Goal: Task Accomplishment & Management: Complete application form

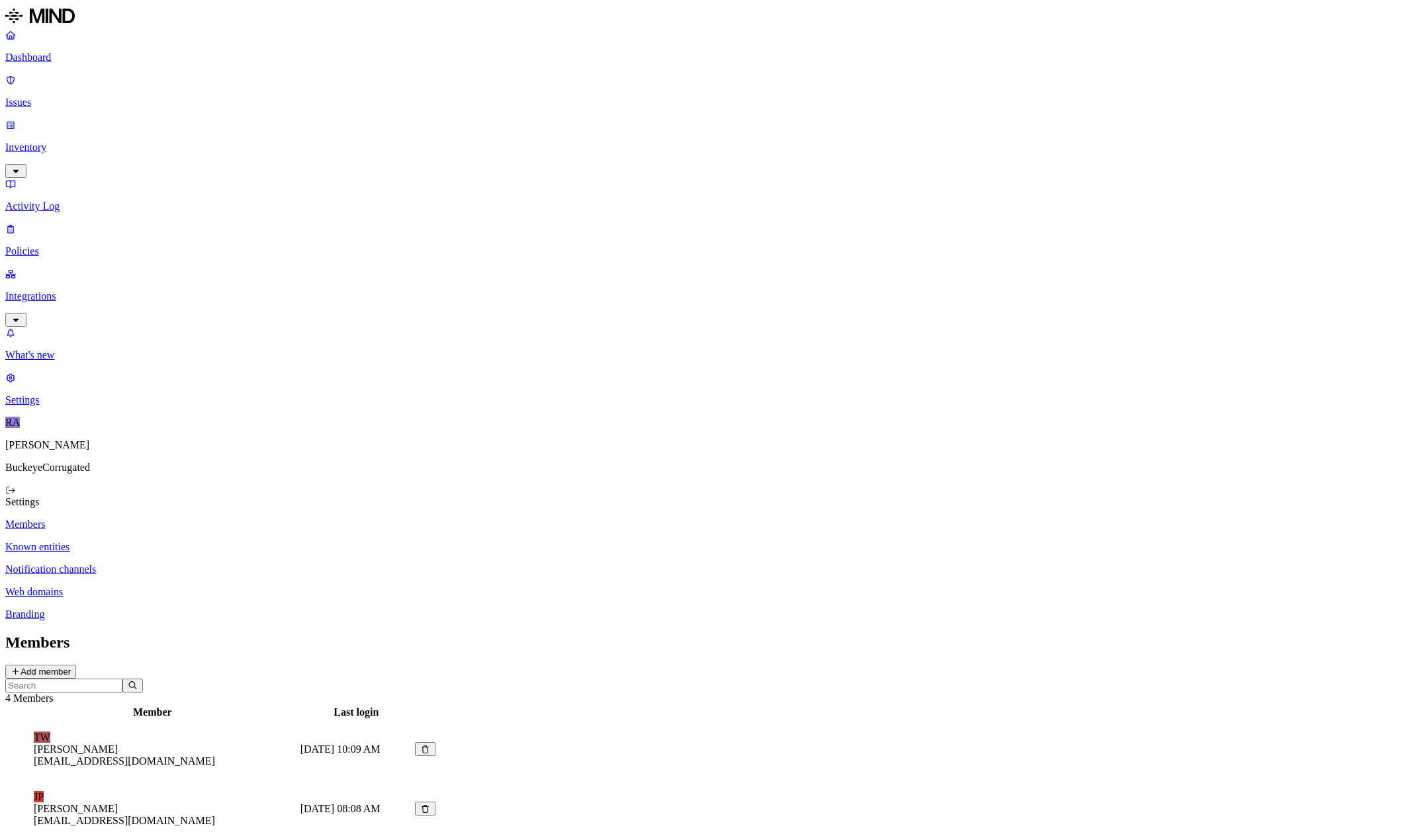
click at [54, 141] on p "Inventory" at bounding box center [705, 147] width 1400 height 12
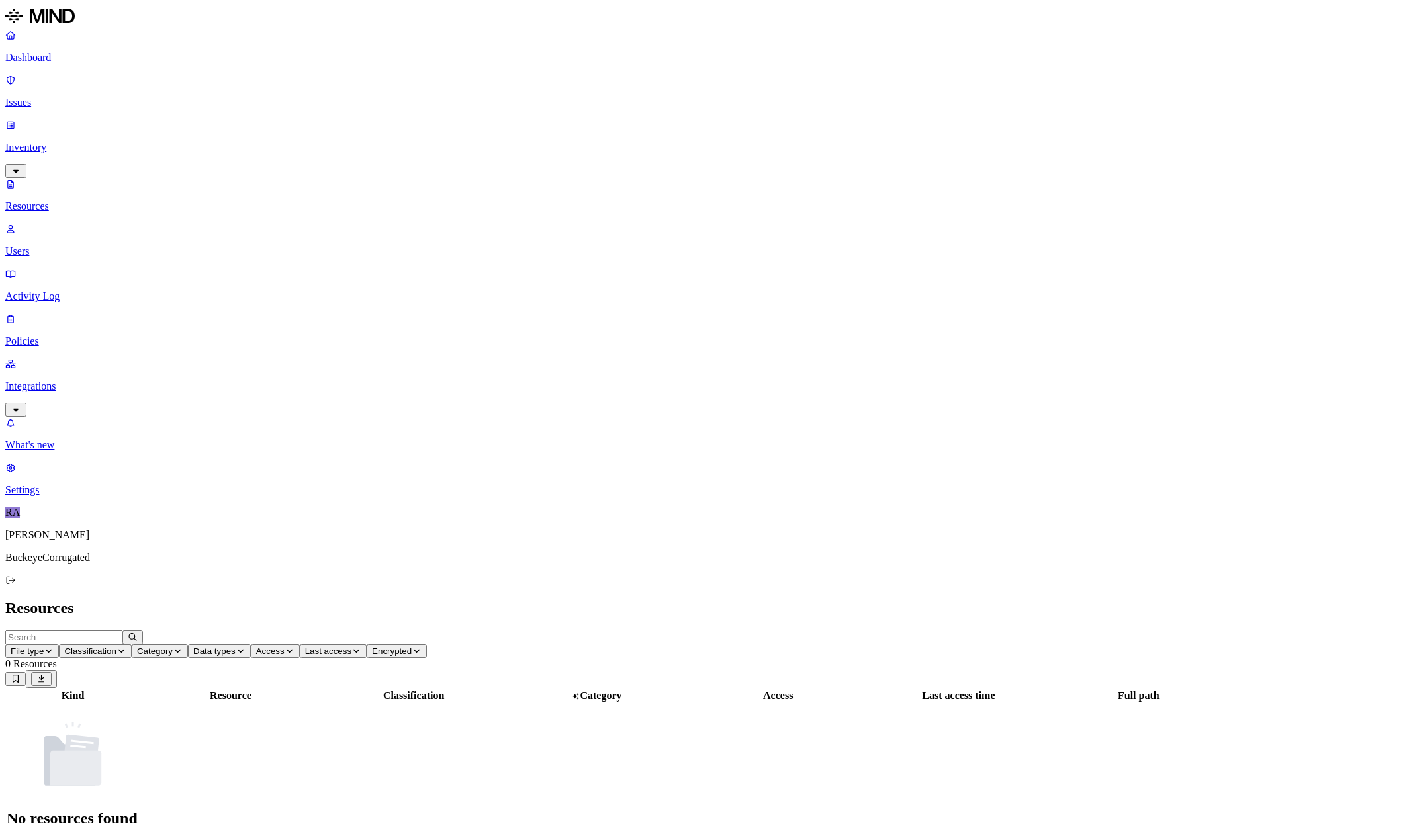
click at [59, 246] on p "Users" at bounding box center [705, 252] width 1400 height 12
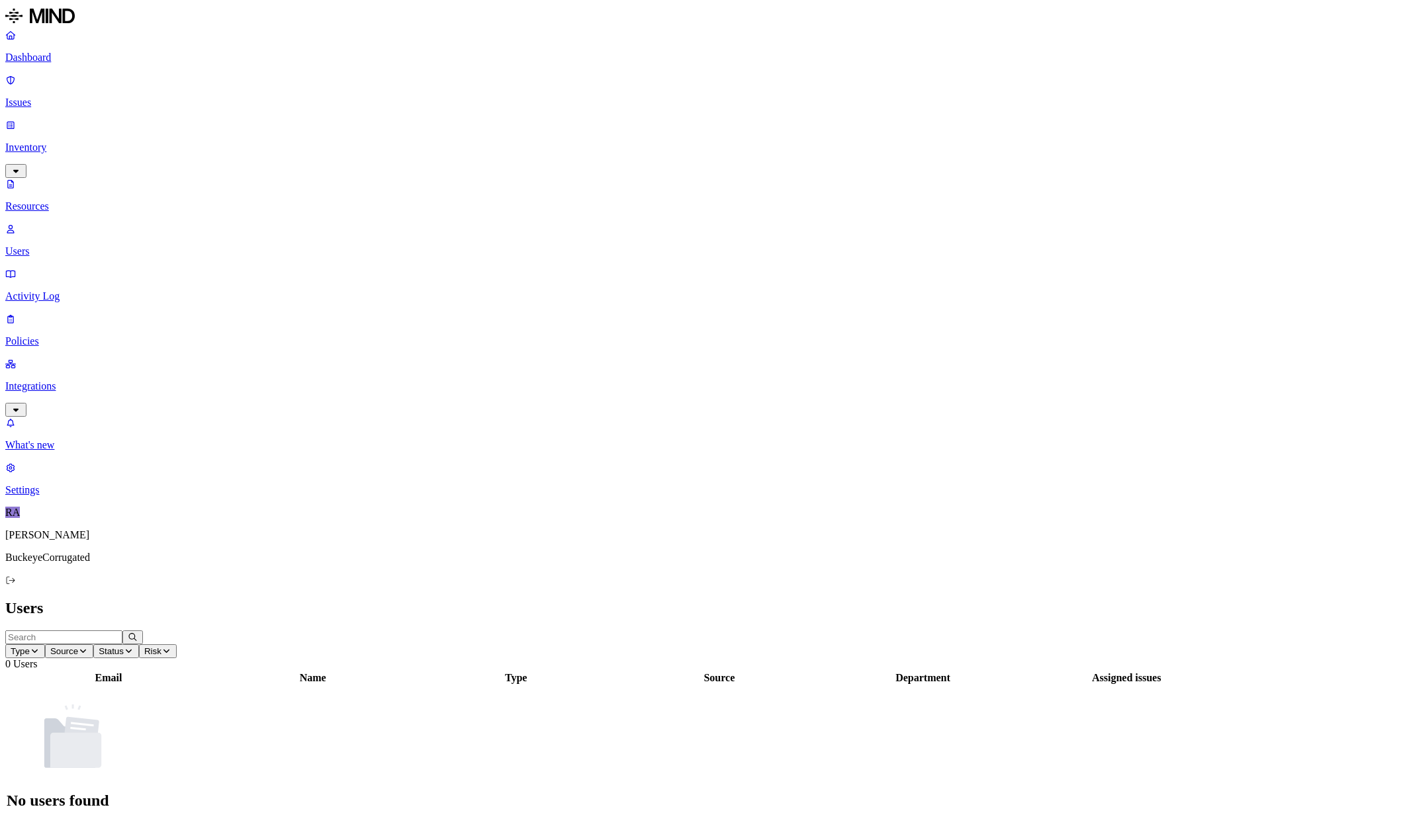
click at [68, 201] on p "Resources" at bounding box center [705, 206] width 1400 height 12
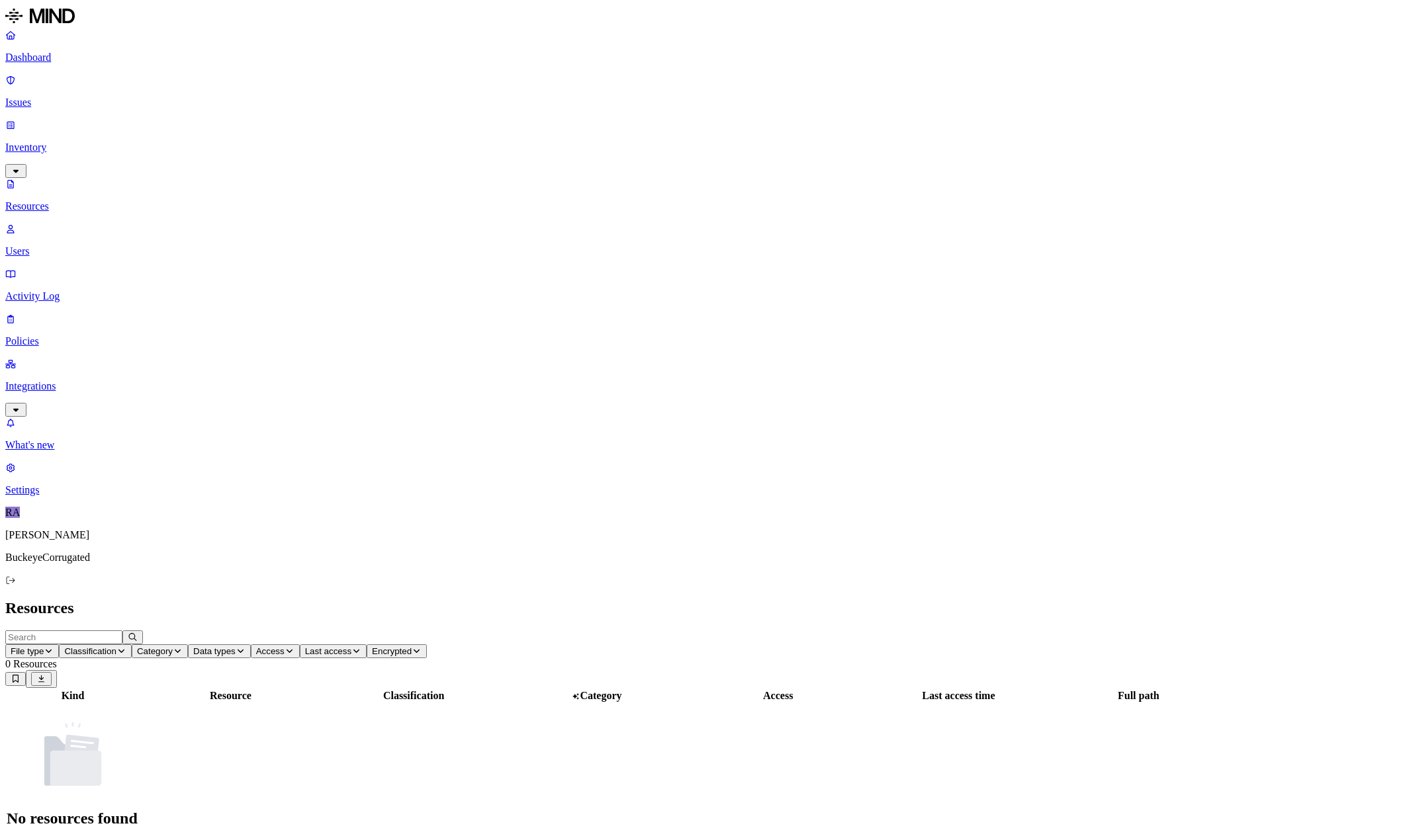
click at [45, 55] on p "Dashboard" at bounding box center [705, 58] width 1400 height 12
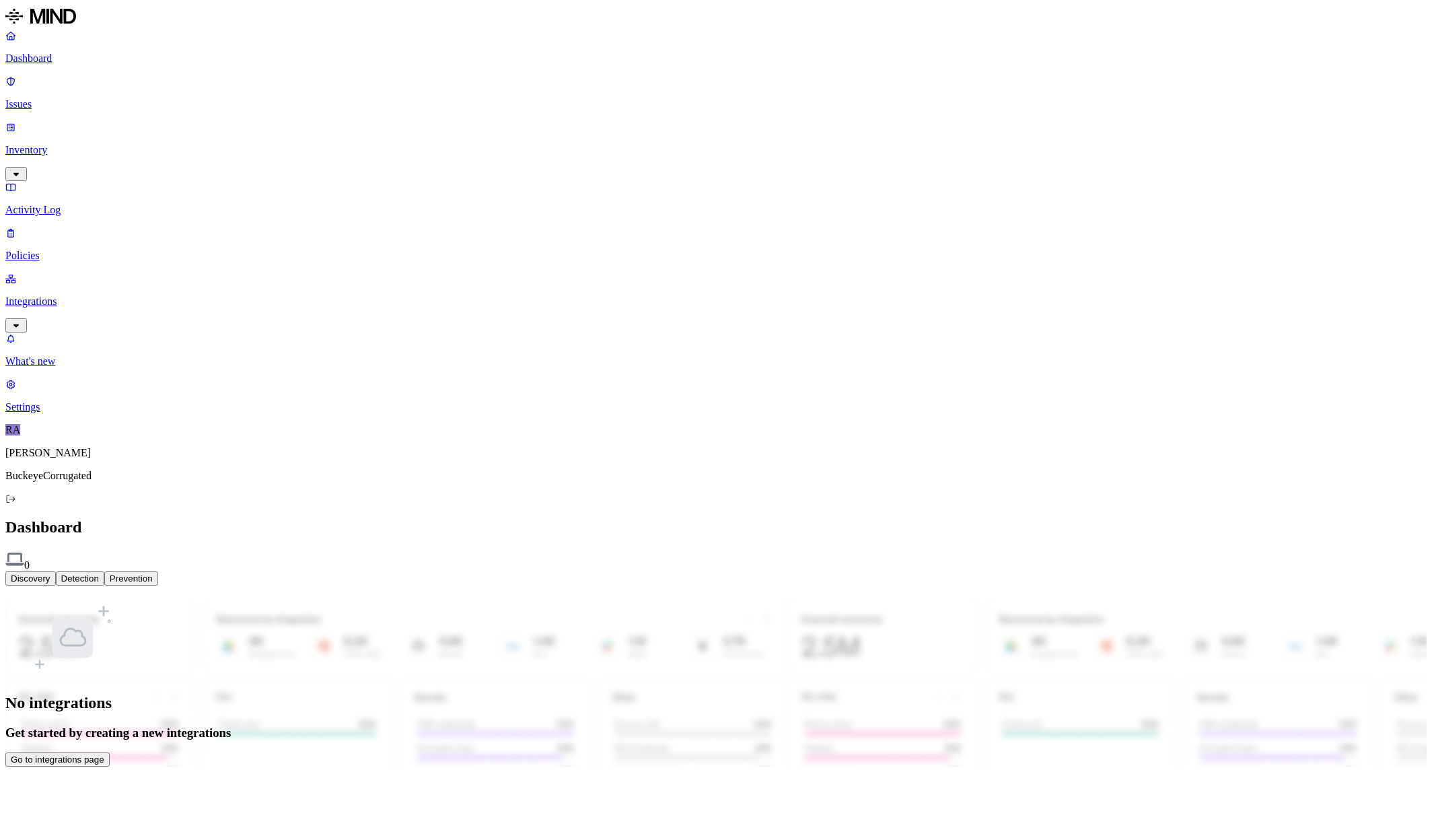
click at [54, 295] on p "Integrations" at bounding box center [716, 301] width 1422 height 12
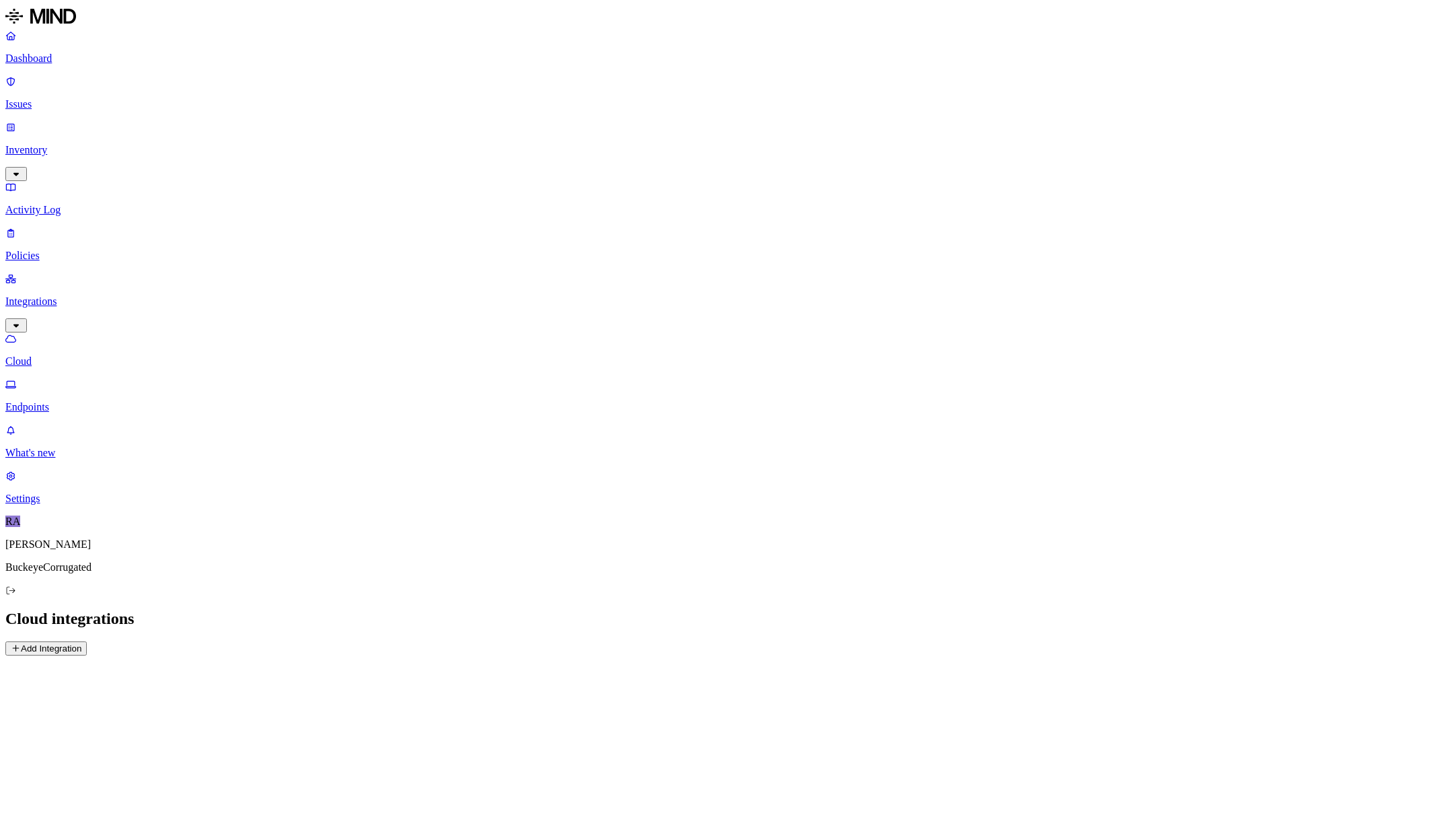
click at [60, 355] on p "Cloud" at bounding box center [716, 361] width 1422 height 12
click at [62, 401] on p "Endpoints" at bounding box center [716, 407] width 1422 height 12
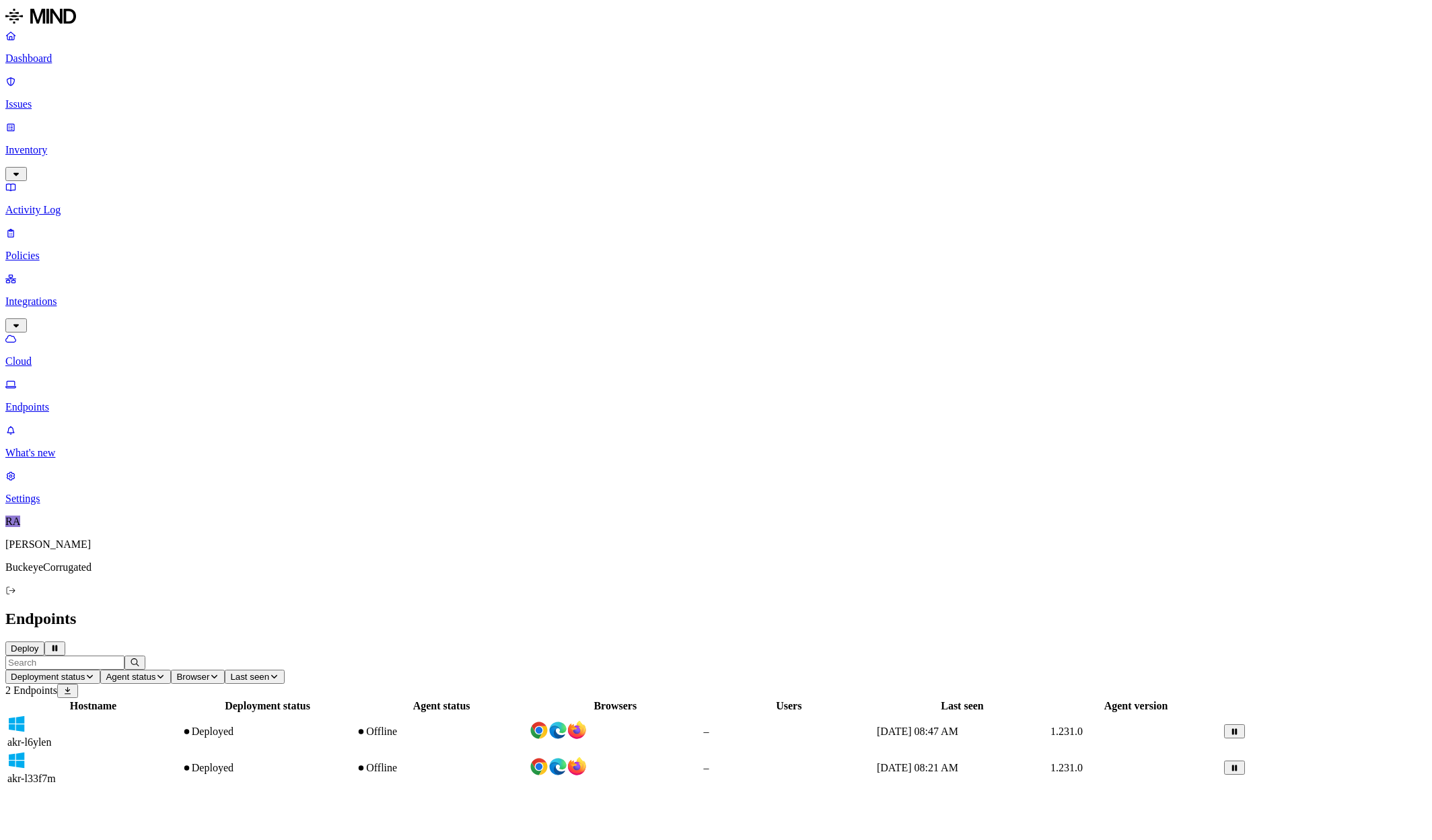
click at [179, 715] on div "akr-l6ylen" at bounding box center [94, 732] width 172 height 34
click at [433, 698] on div "Hostname Deployment status Agent status Browsers Users Last seen Agent version …" at bounding box center [716, 742] width 1422 height 88
click at [77, 355] on p "Cloud" at bounding box center [716, 361] width 1422 height 12
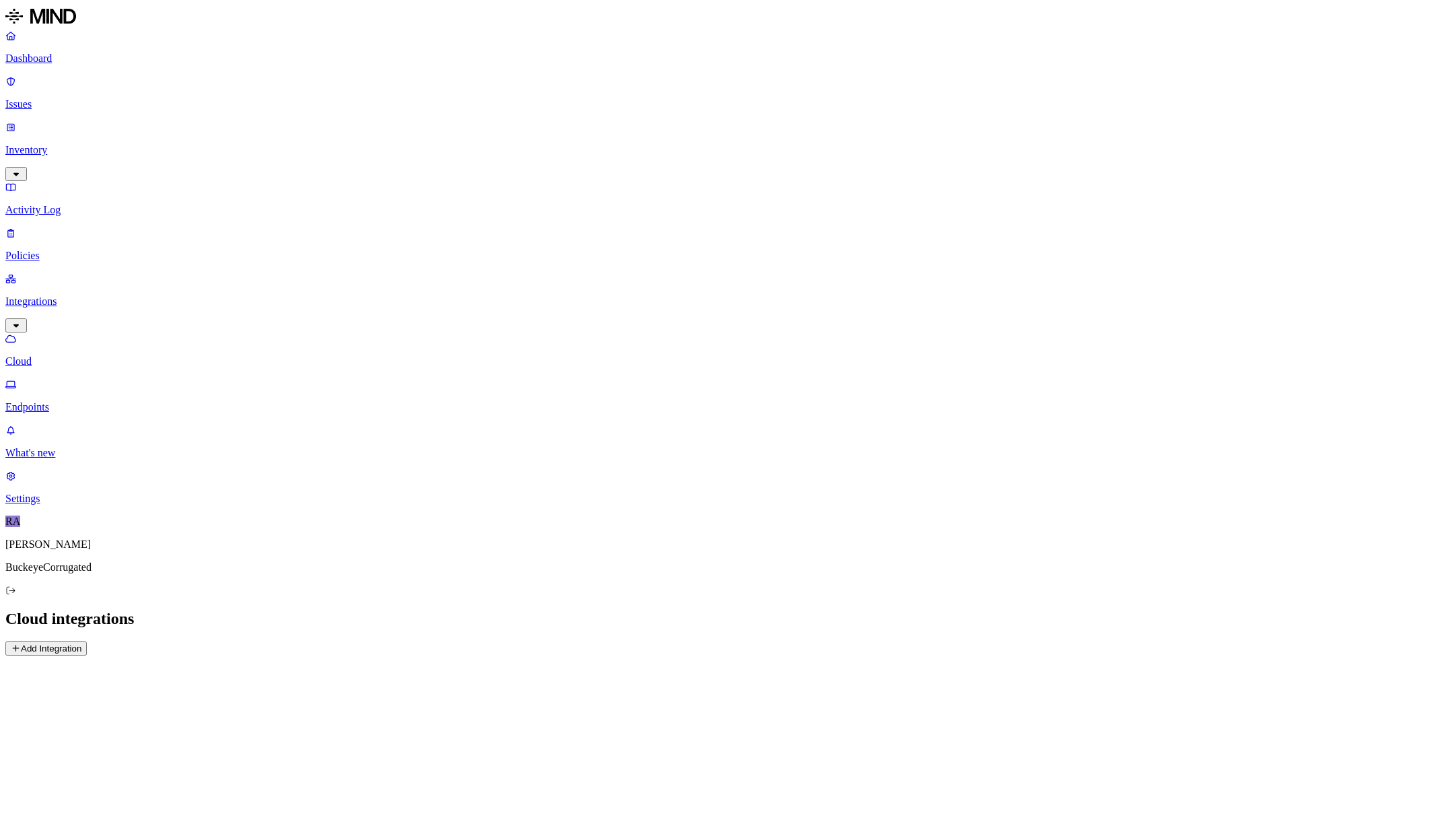
click at [66, 401] on p "Endpoints" at bounding box center [716, 407] width 1422 height 12
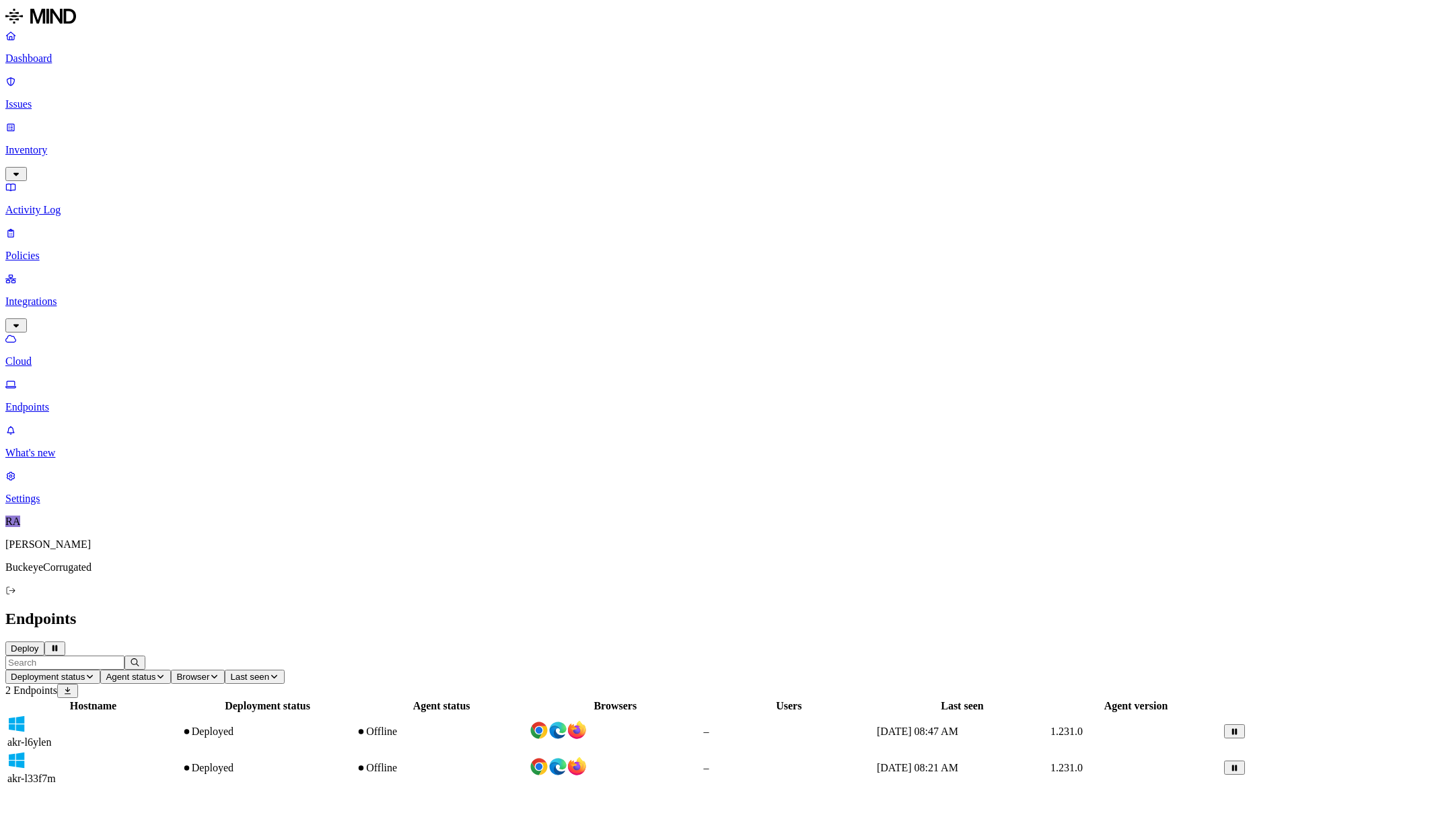
click at [586, 721] on img at bounding box center [577, 730] width 19 height 19
click at [72, 355] on p "Cloud" at bounding box center [716, 361] width 1422 height 12
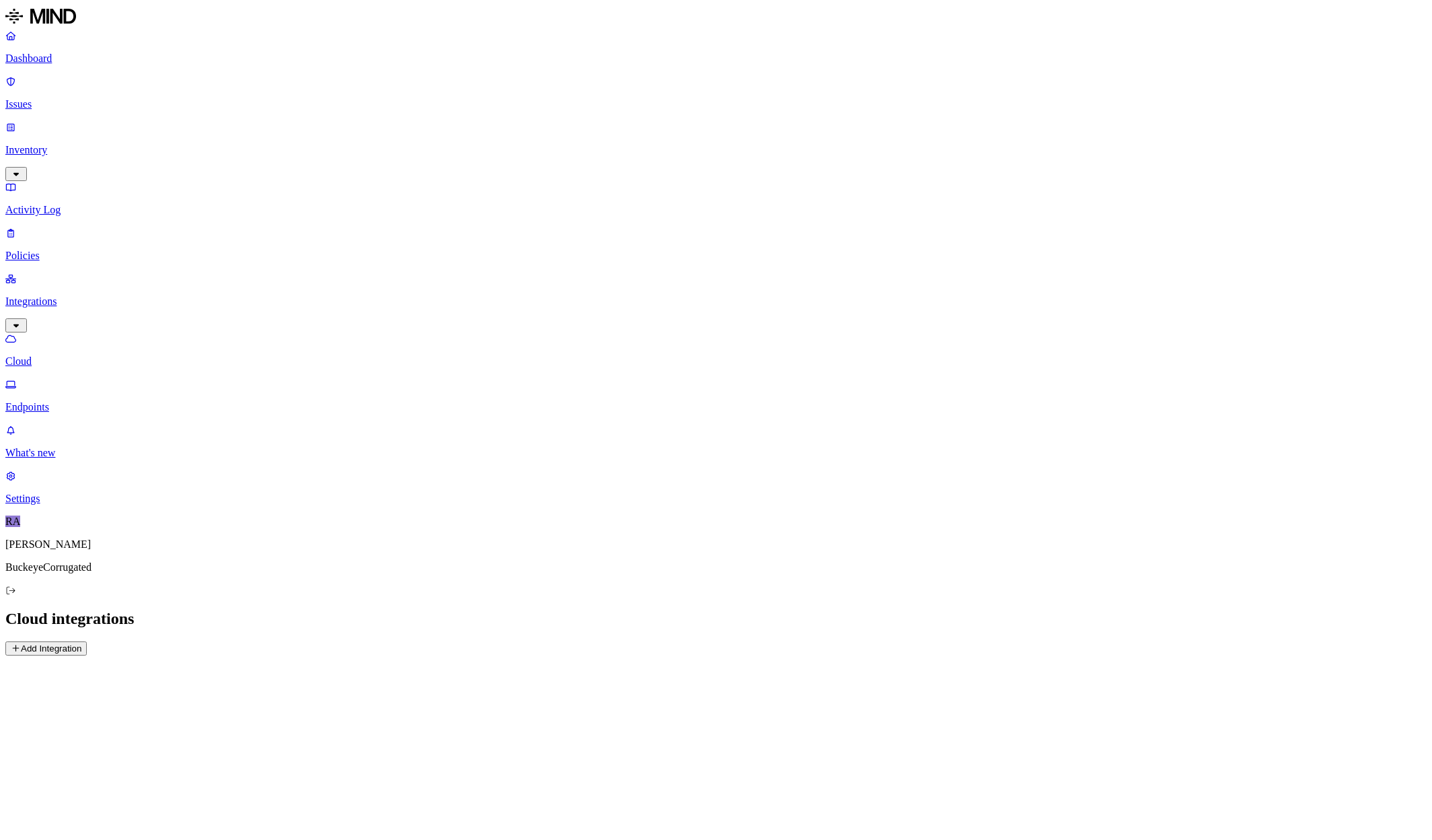
click at [47, 50] on link "Dashboard" at bounding box center [716, 47] width 1422 height 35
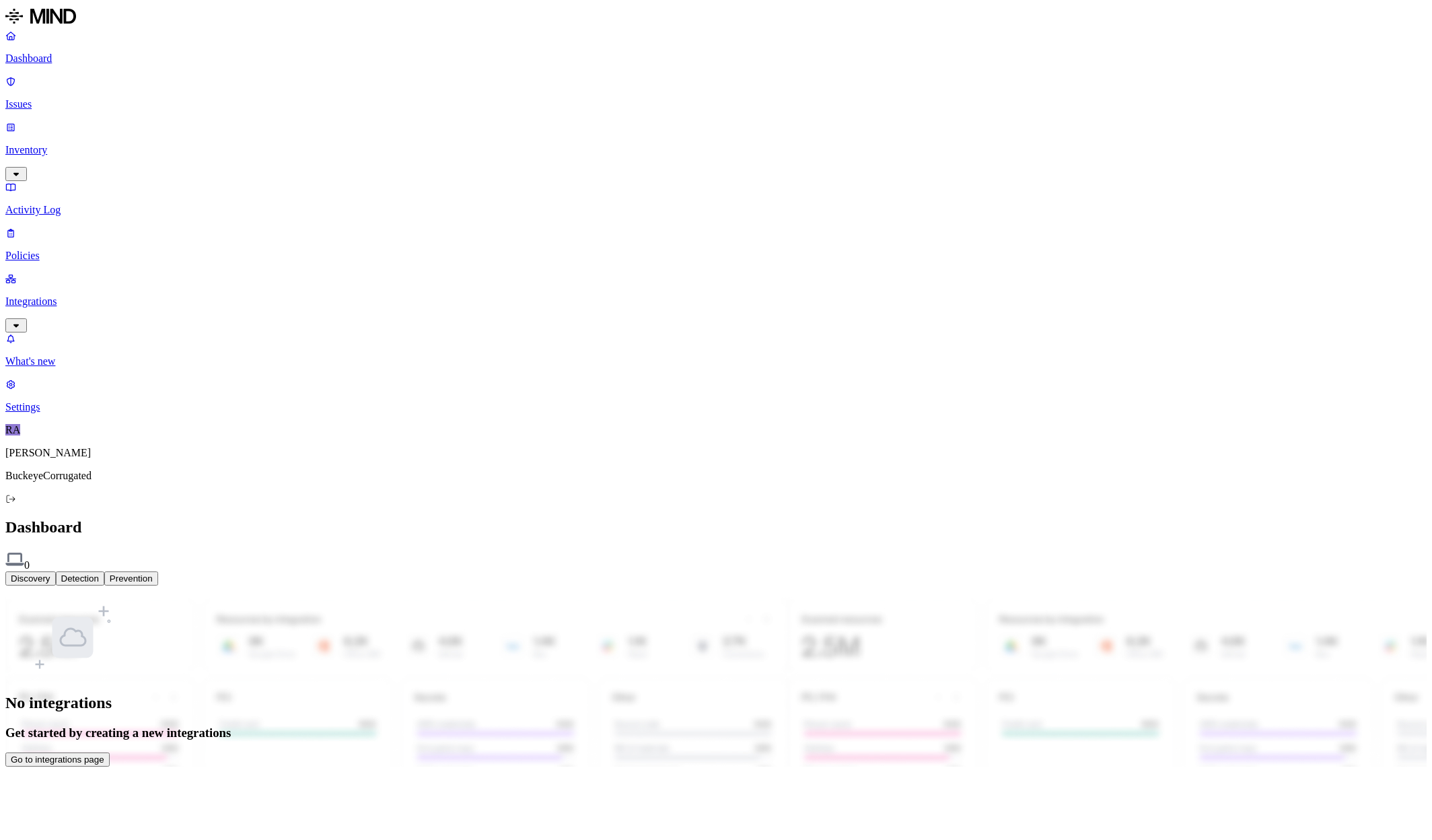
click at [75, 295] on p "Integrations" at bounding box center [716, 301] width 1422 height 12
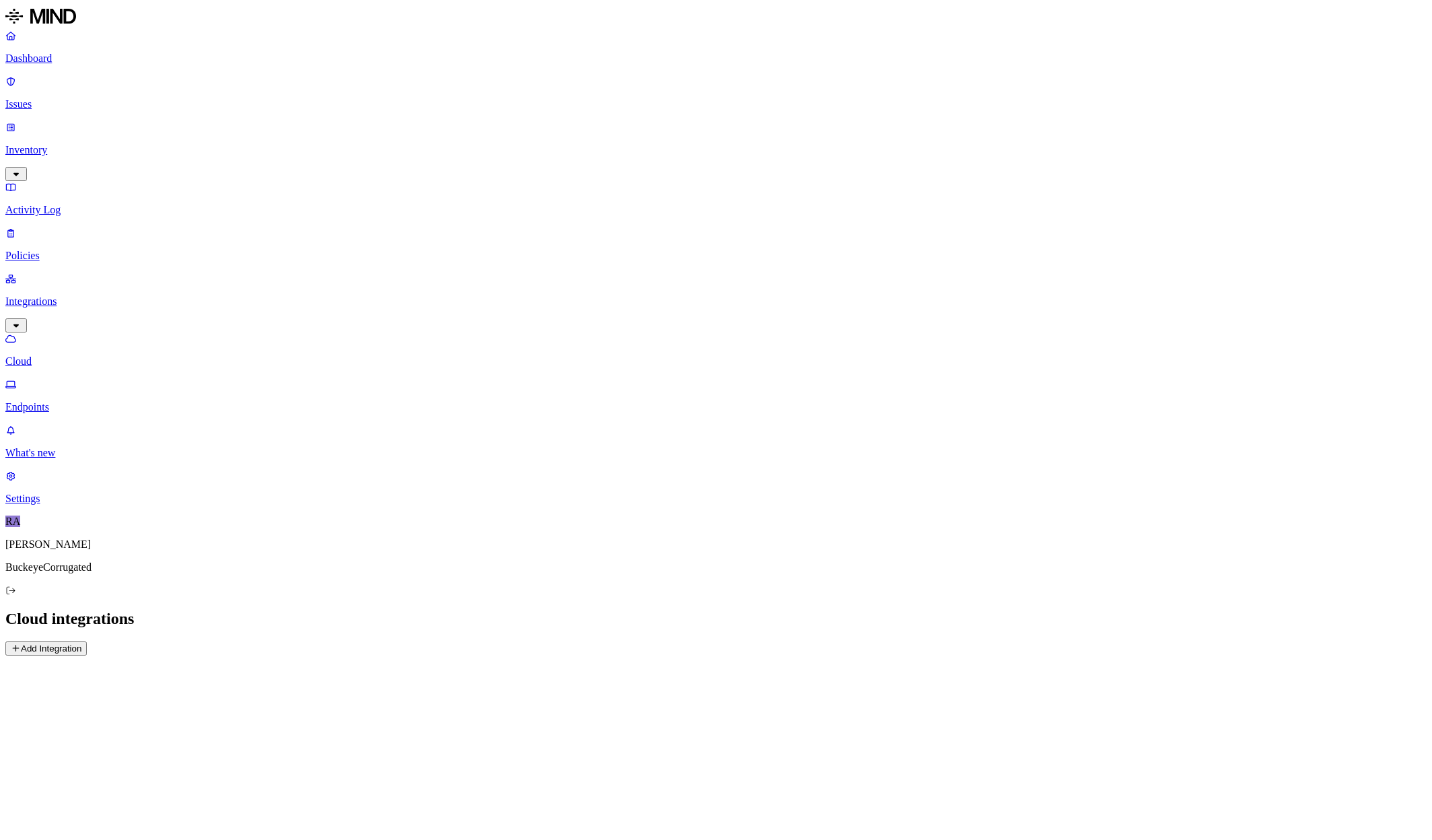
click at [70, 401] on p "Endpoints" at bounding box center [716, 407] width 1422 height 12
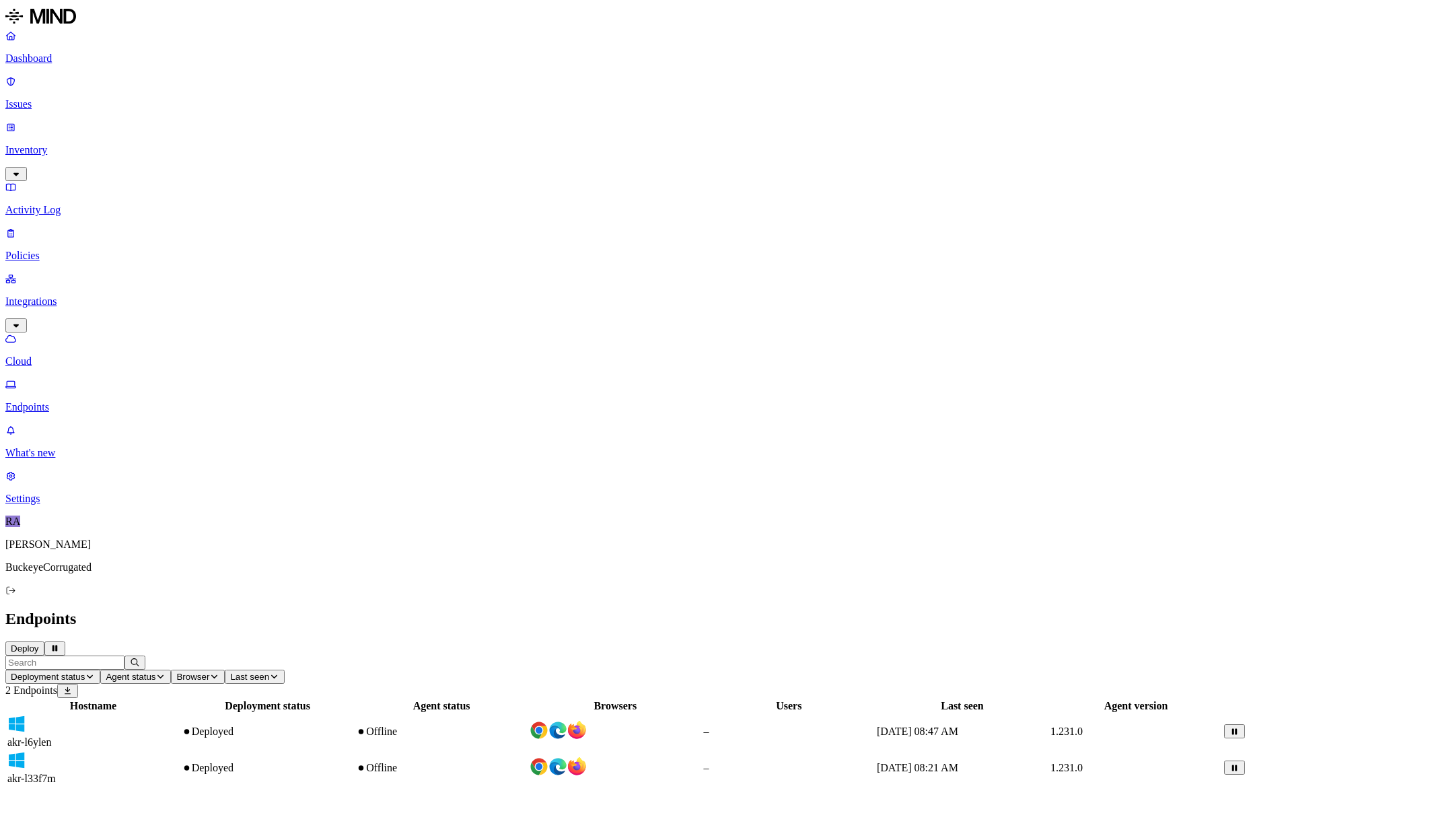
click at [53, 355] on p "Cloud" at bounding box center [716, 361] width 1422 height 12
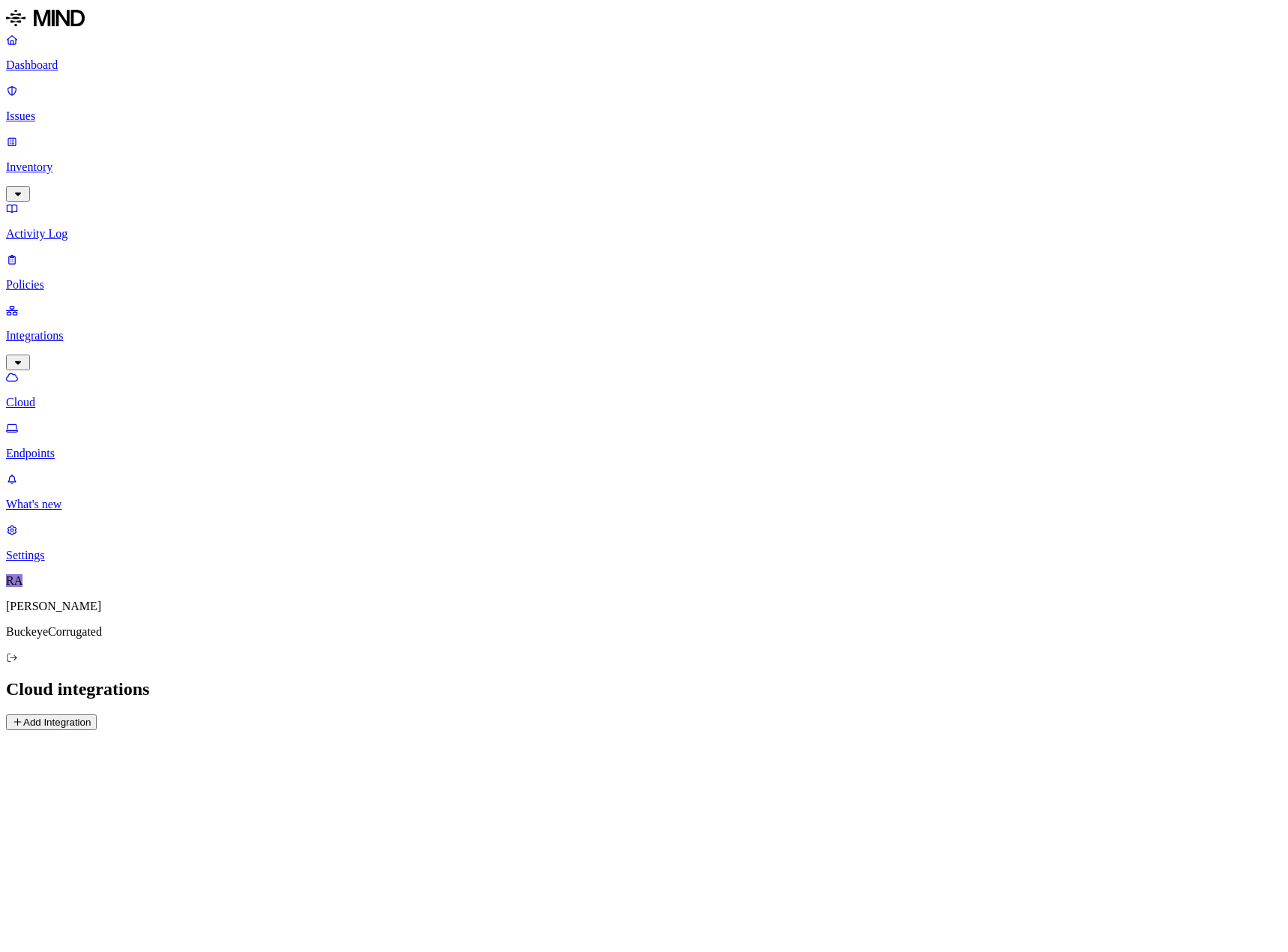
click at [97, 714] on button "Add Integration" at bounding box center [51, 722] width 91 height 16
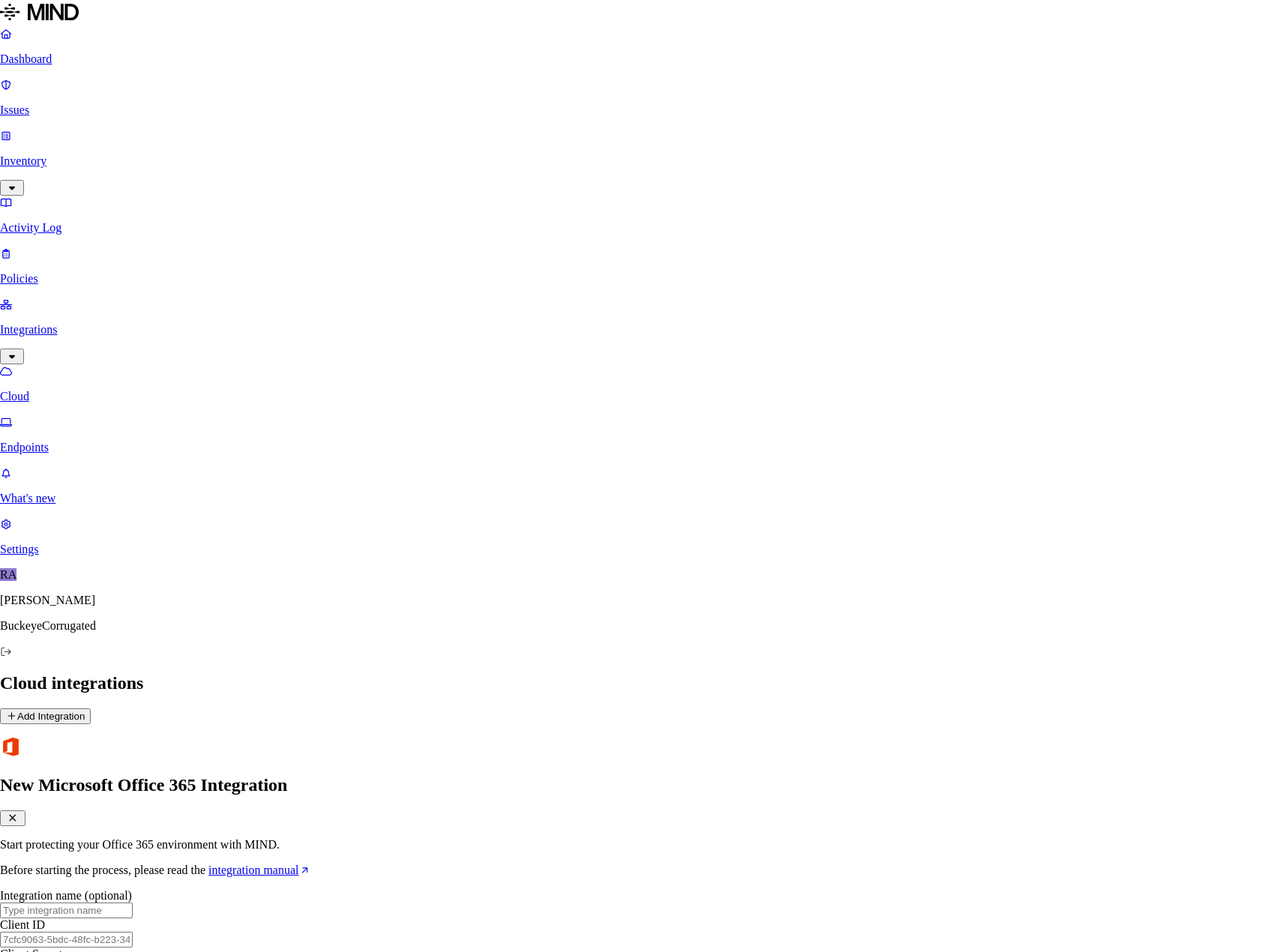
click at [133, 903] on input "text" at bounding box center [66, 910] width 133 height 16
click at [133, 932] on input "text" at bounding box center [66, 940] width 133 height 16
paste input "b091ec4f-9e4d-4159-88fa-8cae899b20be"
type input "b091ec4f-9e4d-4159-88fa-8cae899b20be"
click at [133, 951] on input "text" at bounding box center [66, 969] width 133 height 16
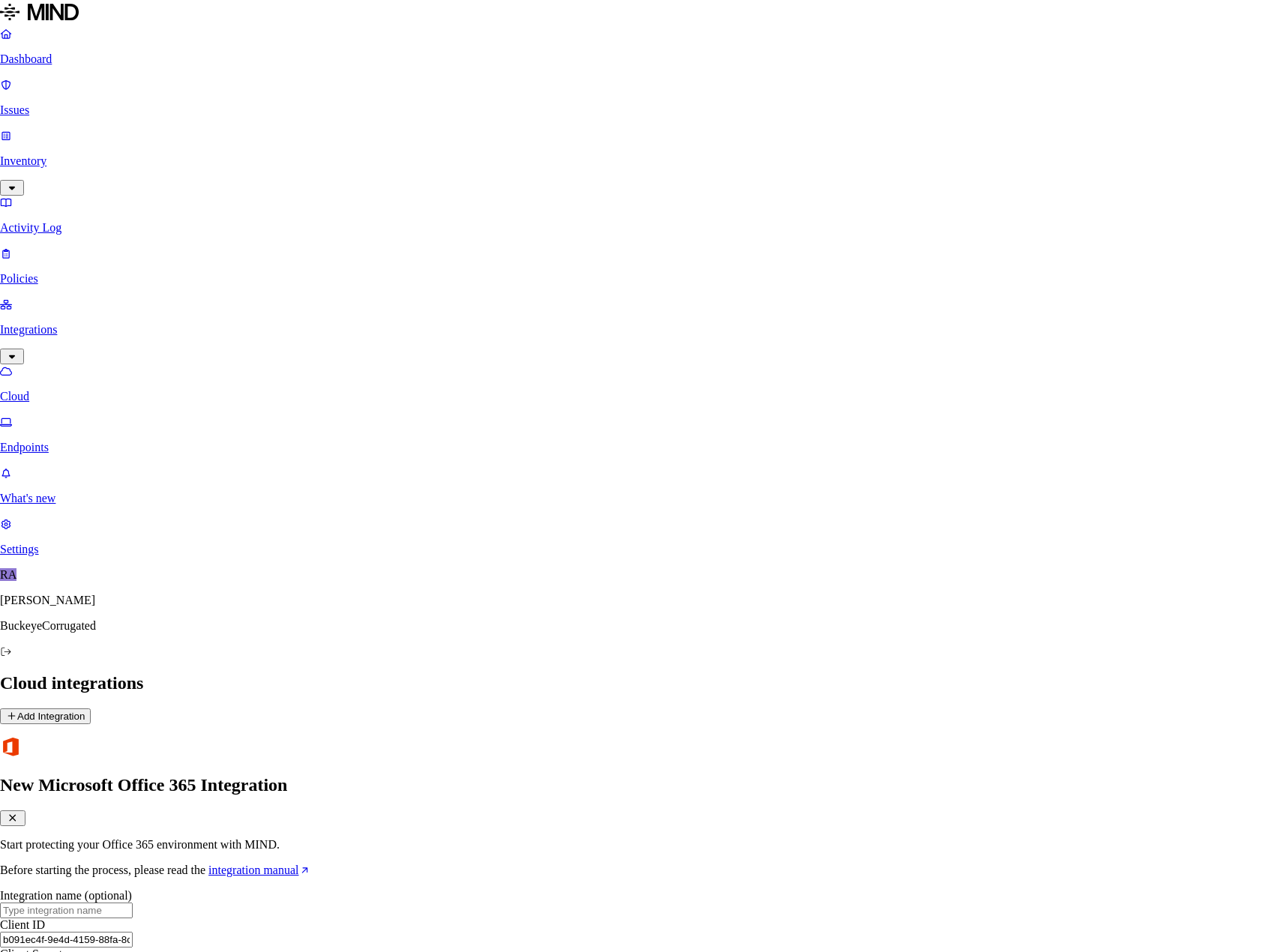
paste input "p1S8Q~lRiBPhuWhuf2VGGIv8yX6zP-3sAal5oc7X"
type input "p1S8Q~lRiBPhuWhuf2VGGIv8yX6zP-3sAal5oc7X"
paste input "d976b409-b1f2-4662-99da-f6c8aa0e7b65"
type input "d976b409-b1f2-4662-99da-f6c8aa0e7b65"
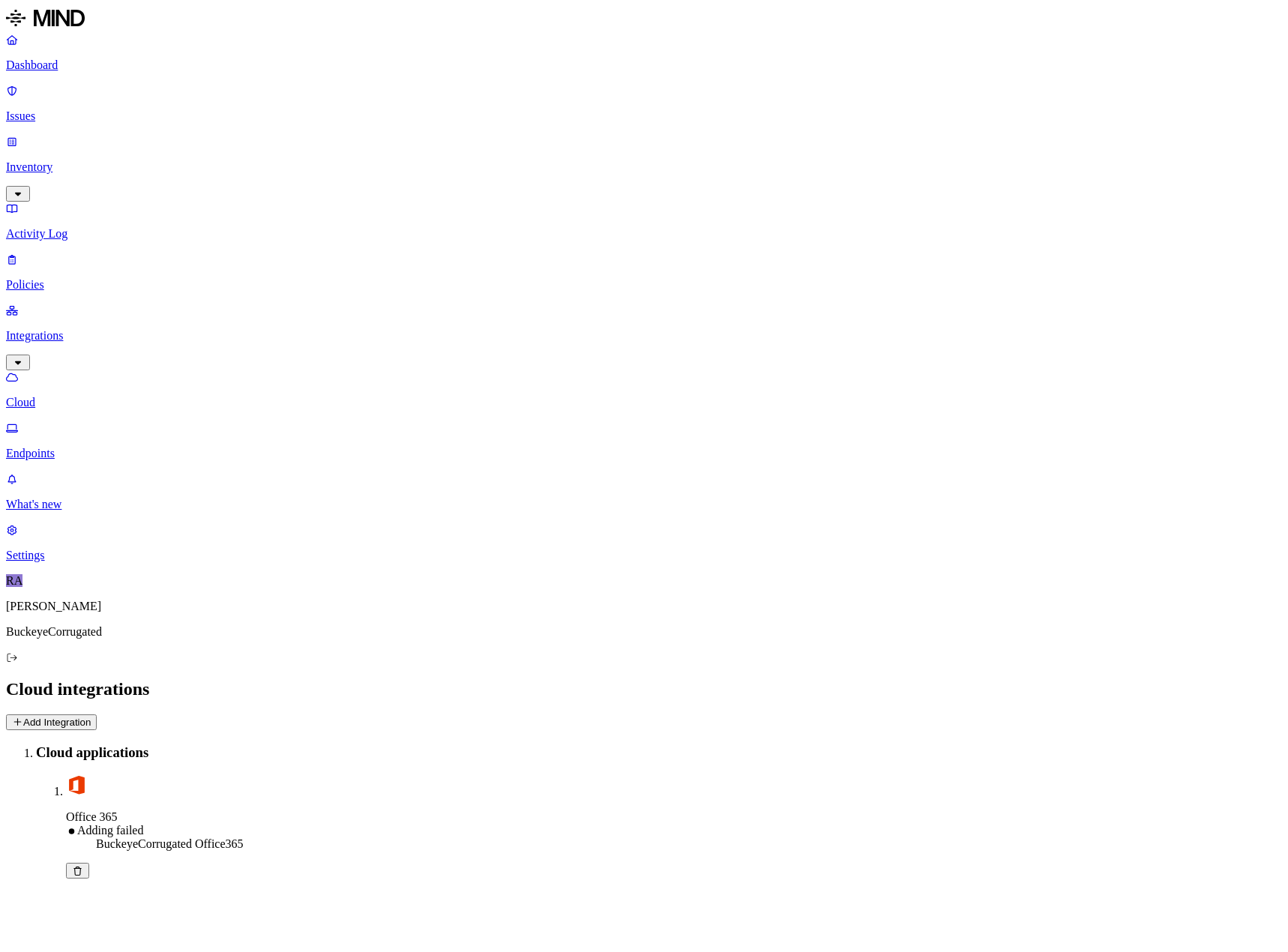
click at [117, 811] on span "Office 365" at bounding box center [92, 817] width 52 height 12
click at [83, 867] on icon at bounding box center [78, 871] width 11 height 9
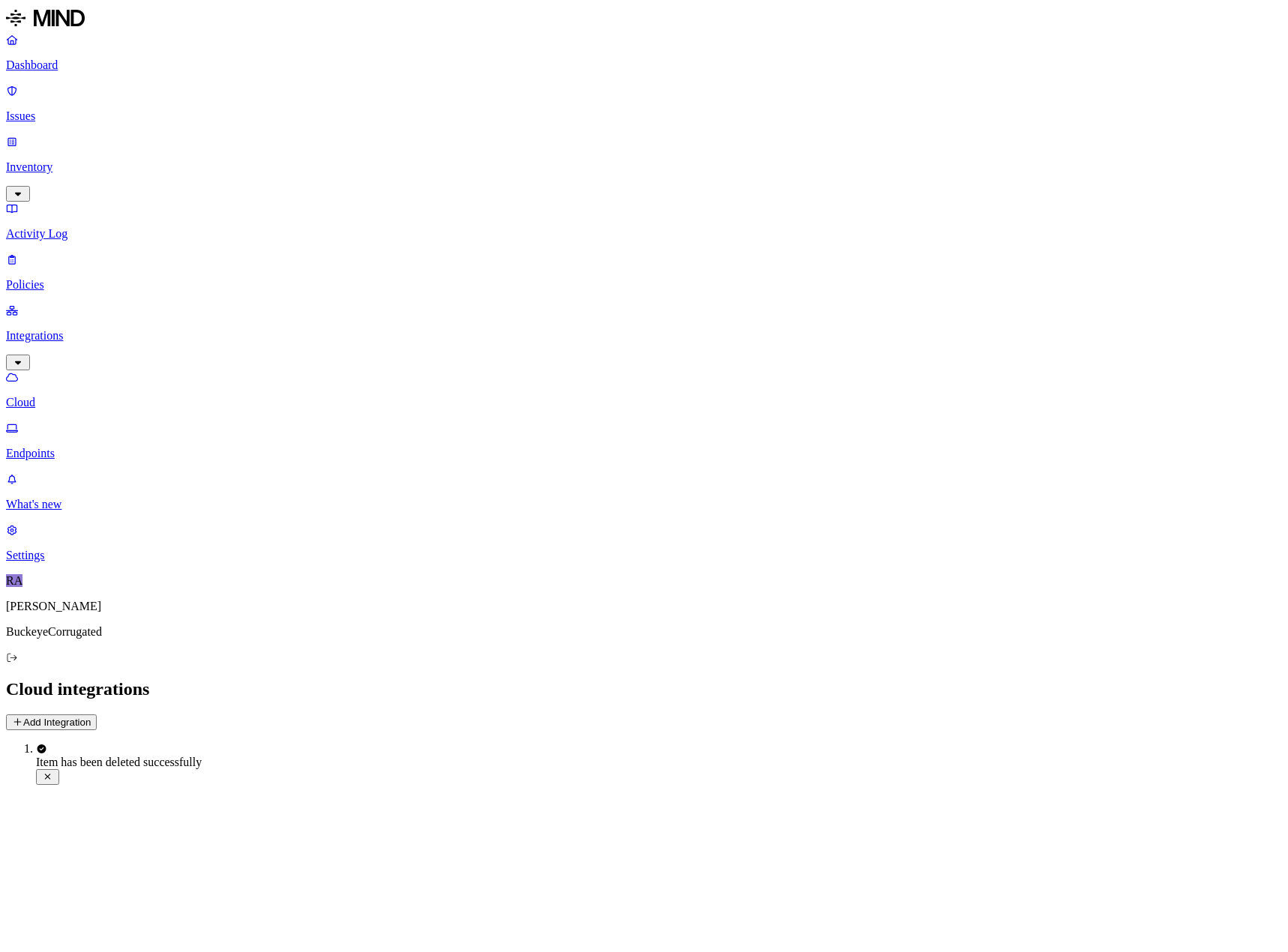
click at [97, 714] on button "Add Integration" at bounding box center [51, 722] width 91 height 16
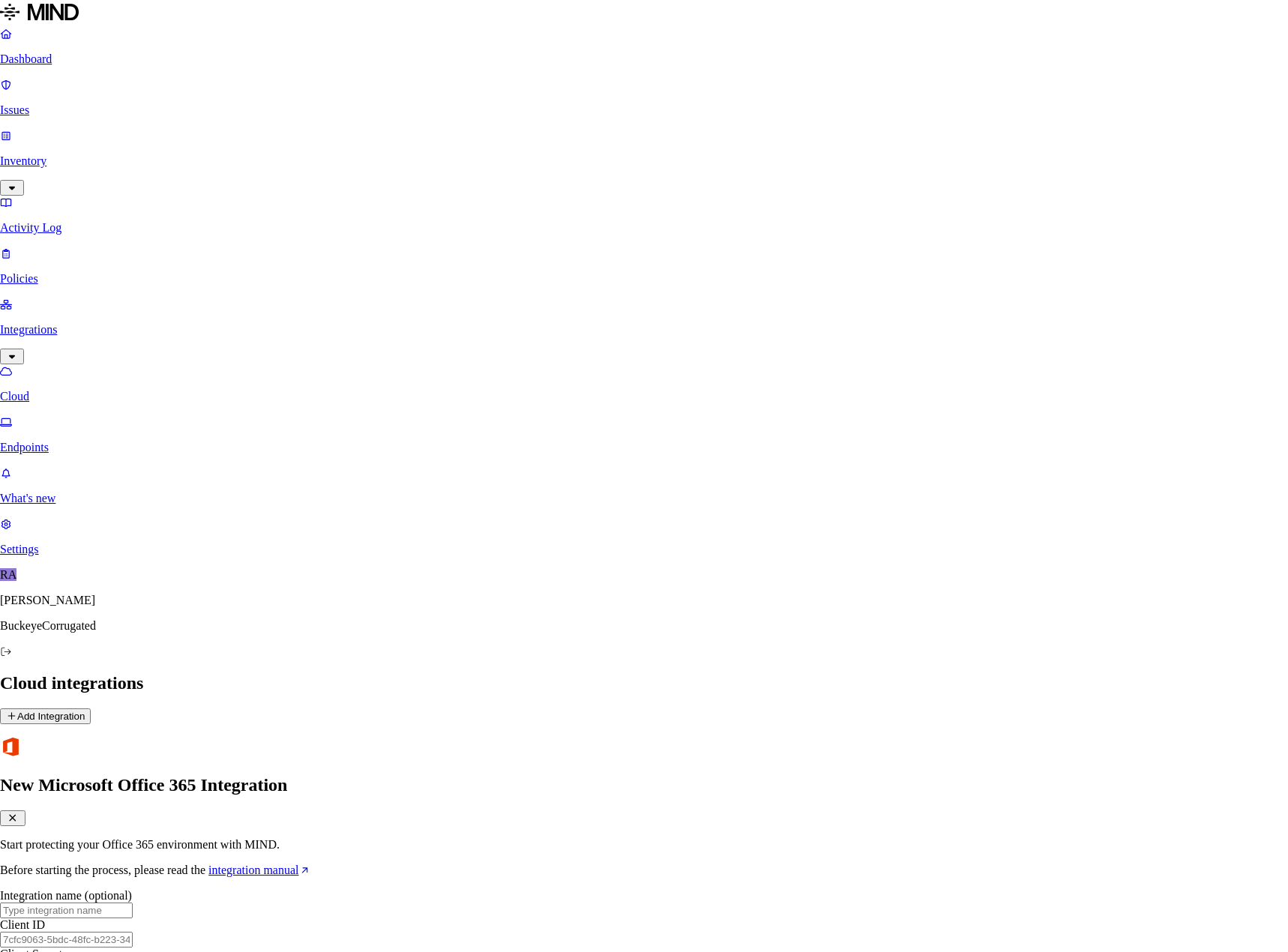
click at [133, 932] on input "text" at bounding box center [66, 940] width 133 height 16
paste input "b091ec4f-9e4d-4159-88fa-8cae899b20be"
type input "b091ec4f-9e4d-4159-88fa-8cae899b20be"
click at [133, 903] on input "text" at bounding box center [66, 910] width 133 height 16
type input "BCI Office365"
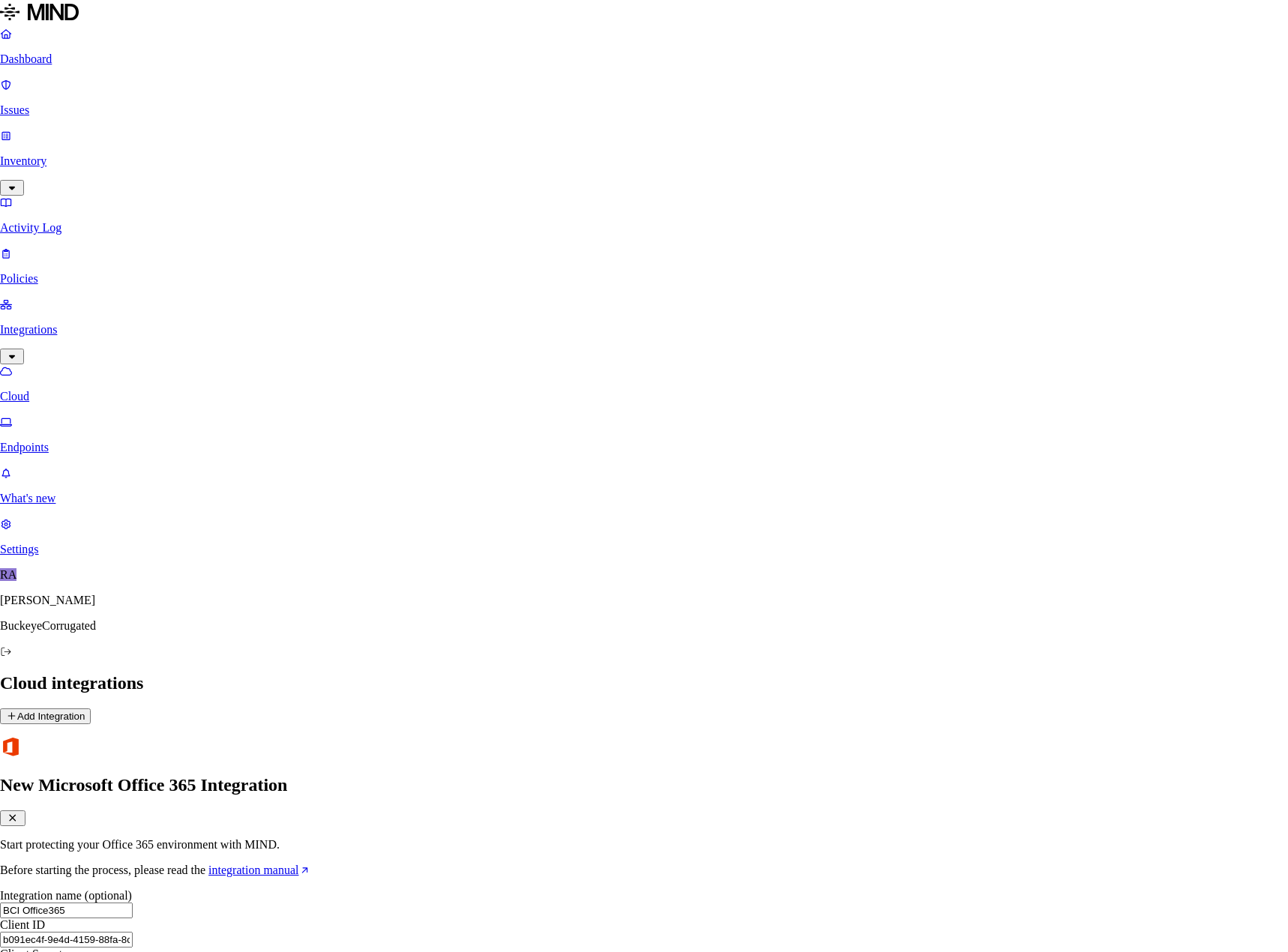
click at [133, 951] on input "text" at bounding box center [66, 969] width 133 height 16
paste input "p1S8Q~lRiBPhuWhuf2VGGIv8yX6zP-3sAal5oc7X"
type input "p1S8Q~lRiBPhuWhuf2VGGIv8yX6zP-3sAal5oc7X"
drag, startPoint x: 455, startPoint y: 363, endPoint x: 471, endPoint y: 407, distance: 46.8
click at [133, 951] on input "p1S8Q~lRiBPhuWhuf2VGGIv8yX6zP-3sAal5oc7X" at bounding box center [66, 969] width 133 height 16
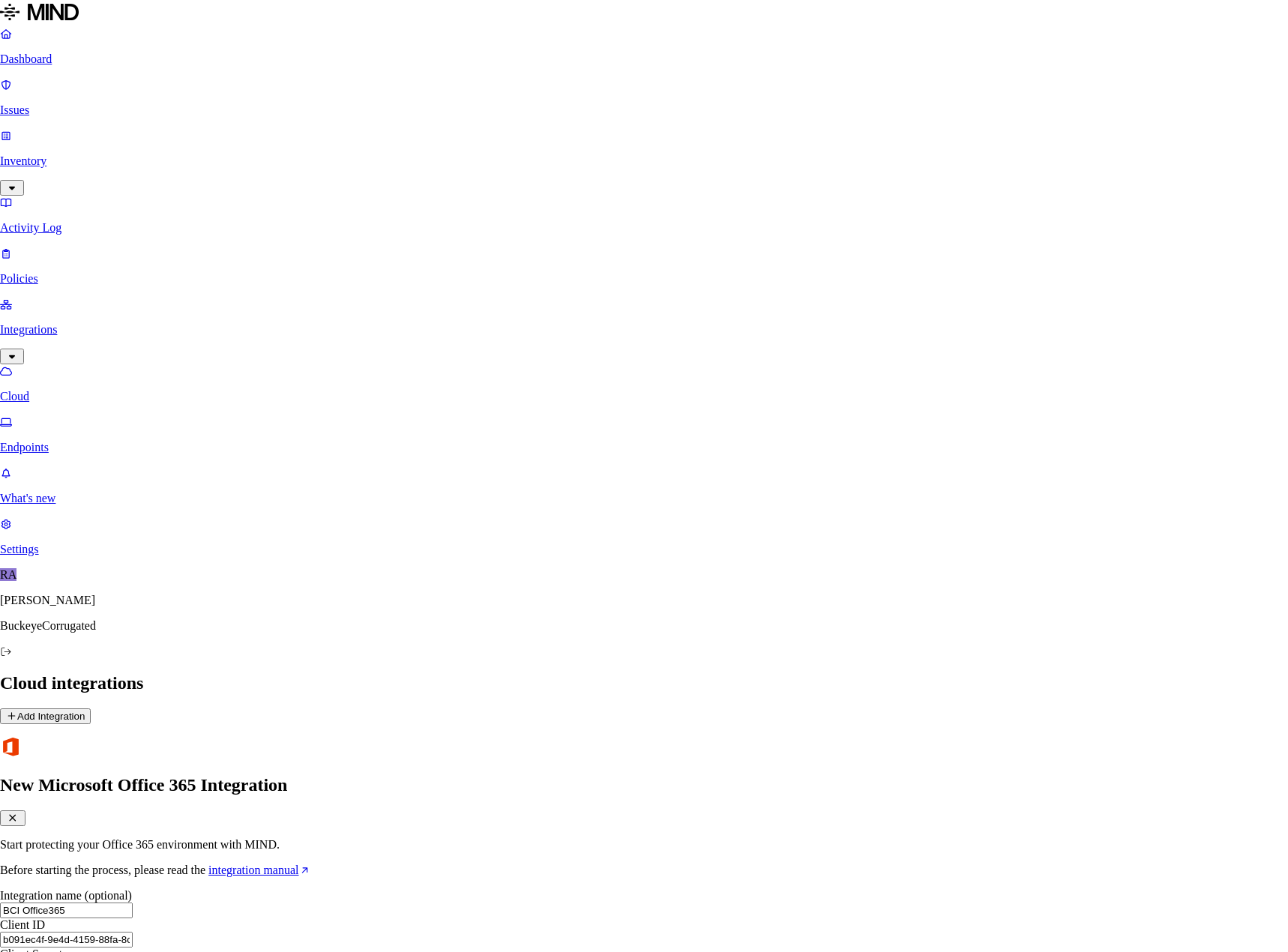
click at [133, 932] on input "b091ec4f-9e4d-4159-88fa-8cae899b20be" at bounding box center [66, 940] width 133 height 16
click at [133, 951] on input "p1S8Q~lRiBPhuWhuf2VGGIv8yX6zP-3sAal5oc7X" at bounding box center [66, 969] width 133 height 16
paste input "d976b409-b1f2-4662-99da-f6c8aa0e7b65"
type input "d976b409-b1f2-4662-99da-f6c8aa0e7b65"
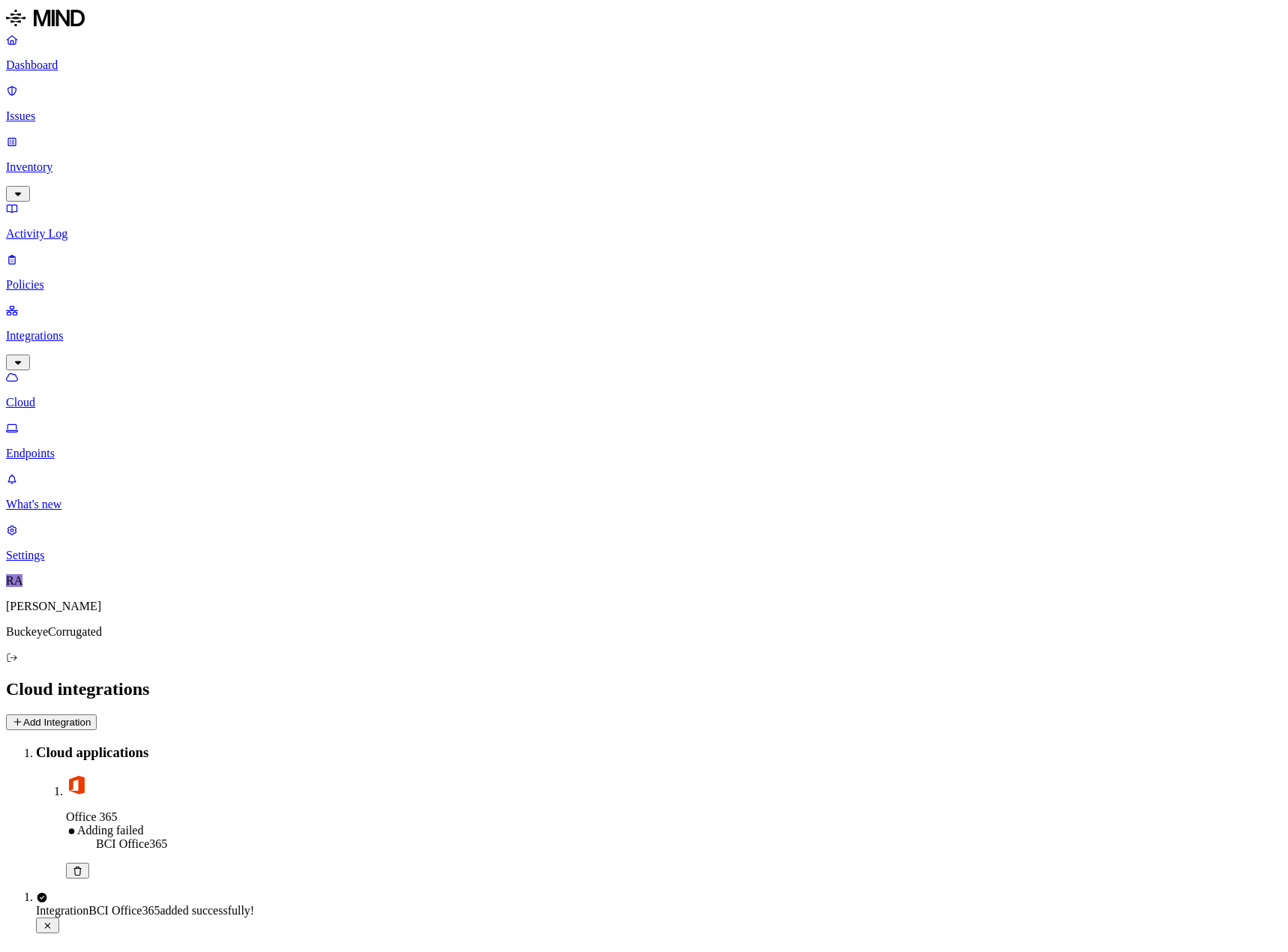
click at [87, 775] on img at bounding box center [77, 785] width 21 height 21
click at [83, 867] on icon at bounding box center [78, 871] width 11 height 9
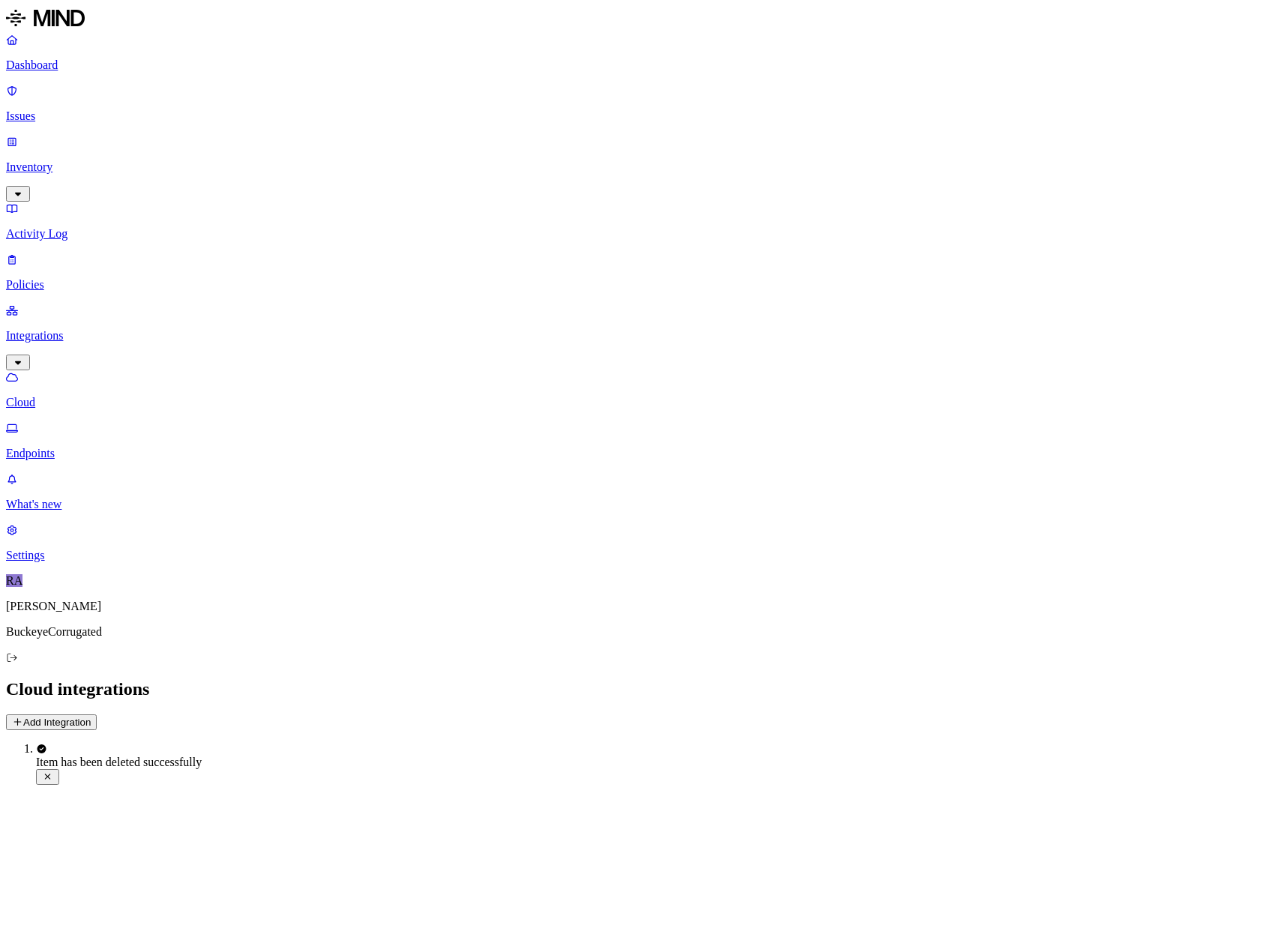
click at [97, 714] on button "Add Integration" at bounding box center [51, 722] width 91 height 16
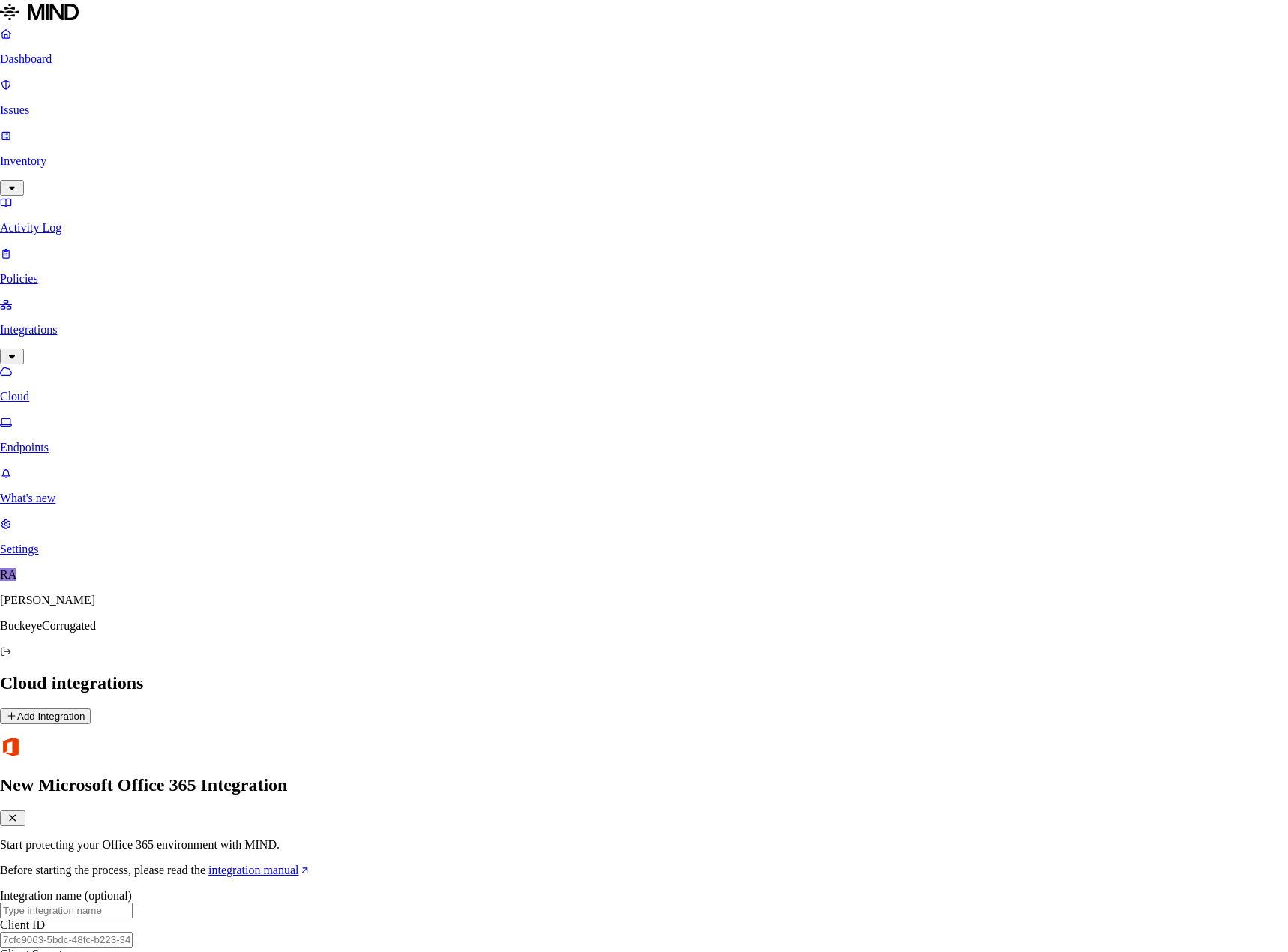
click at [133, 932] on input "text" at bounding box center [66, 940] width 133 height 16
paste input "b091ec4f-9e4d-4159-88fa-8cae899b20be"
type input "b091ec4f-9e4d-4159-88fa-8cae899b20be"
click at [133, 903] on input "text" at bounding box center [66, 910] width 133 height 16
type input "BCI Office365"
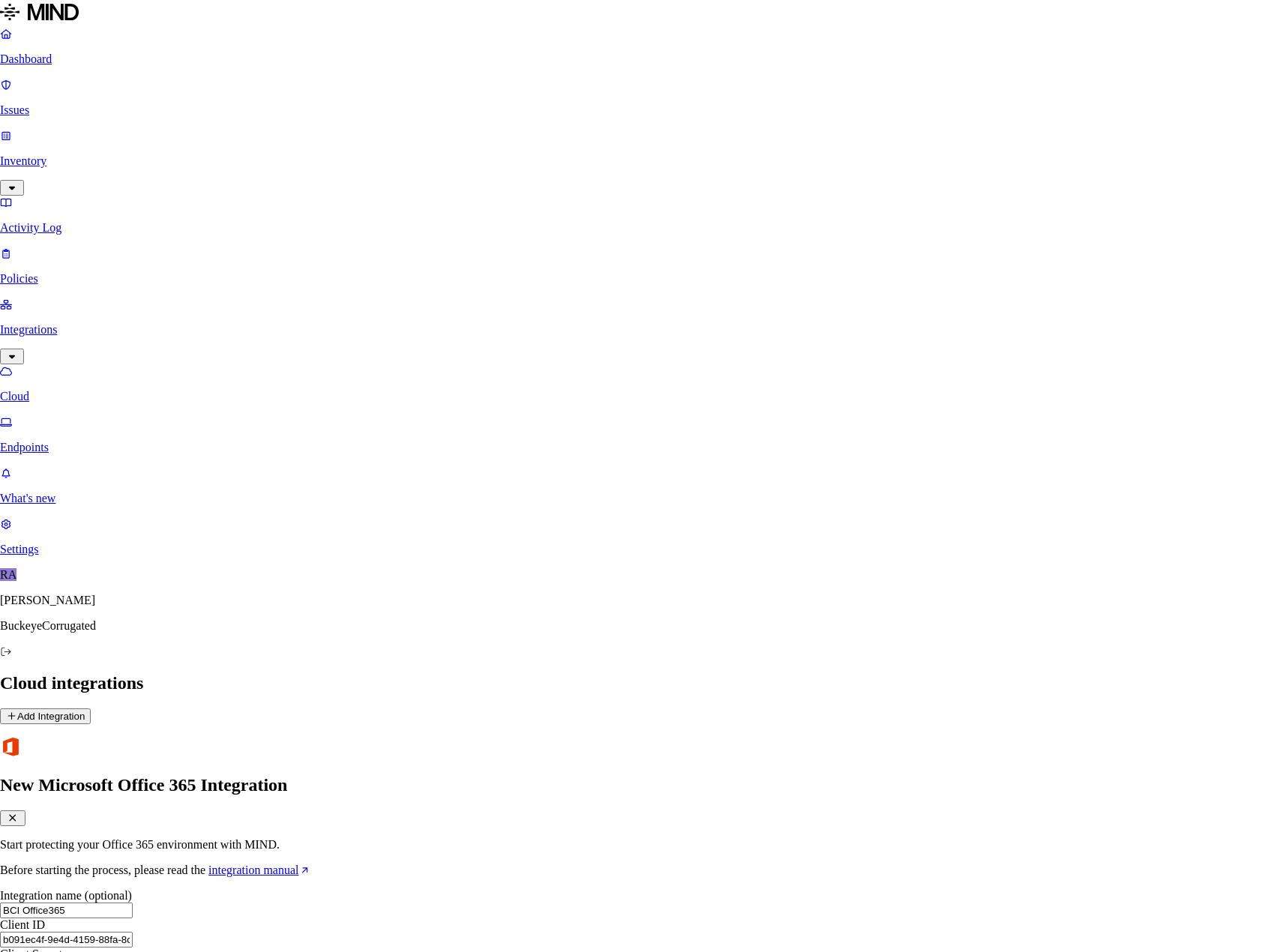
click at [133, 951] on input "text" at bounding box center [66, 969] width 133 height 16
paste input "p1S8Q~lRiBPhuWhuf2VGGIv8yX6zP-3sAal5oc7X"
type input "p1S8Q~lRiBPhuWhuf2VGGIv8yX6zP-3sAal5oc7X"
paste input "d976b409-b1f2-4662-99da-f6c8aa0e7b65"
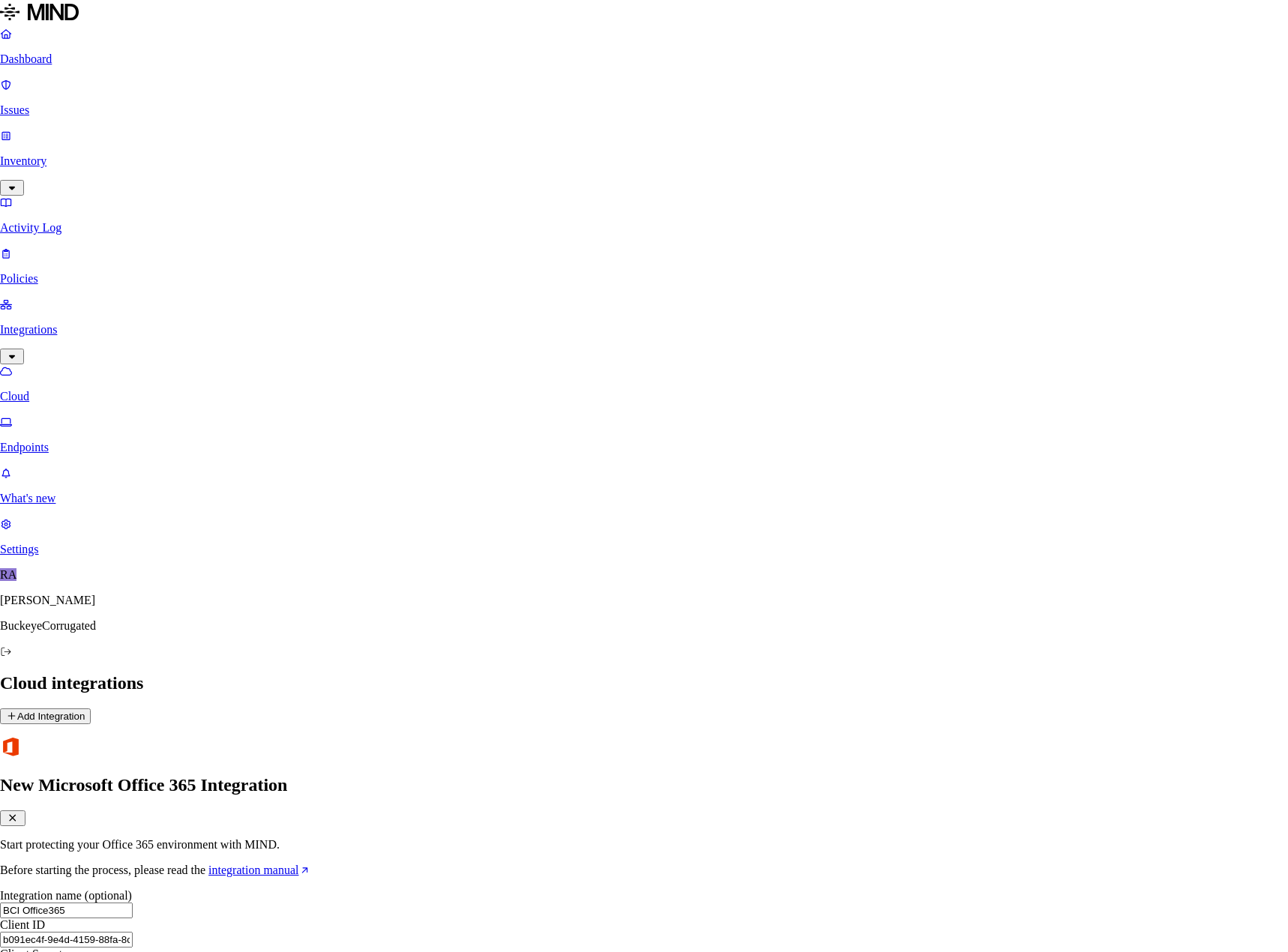
type input "d976b409-b1f2-4662-99da-f6c8aa0e7b65"
drag, startPoint x: 676, startPoint y: 365, endPoint x: 399, endPoint y: 347, distance: 277.6
click at [399, 347] on body "Dashboard Issues Inventory Activity Log Policies Integrations Cloud Endpoints W…" at bounding box center [644, 511] width 1288 height 1022
click at [133, 951] on input "text" at bounding box center [66, 969] width 133 height 16
paste input "p1S8Q~lRiBPhuWhuf2VGGIv8yX6zP-3sAal5oc7X"
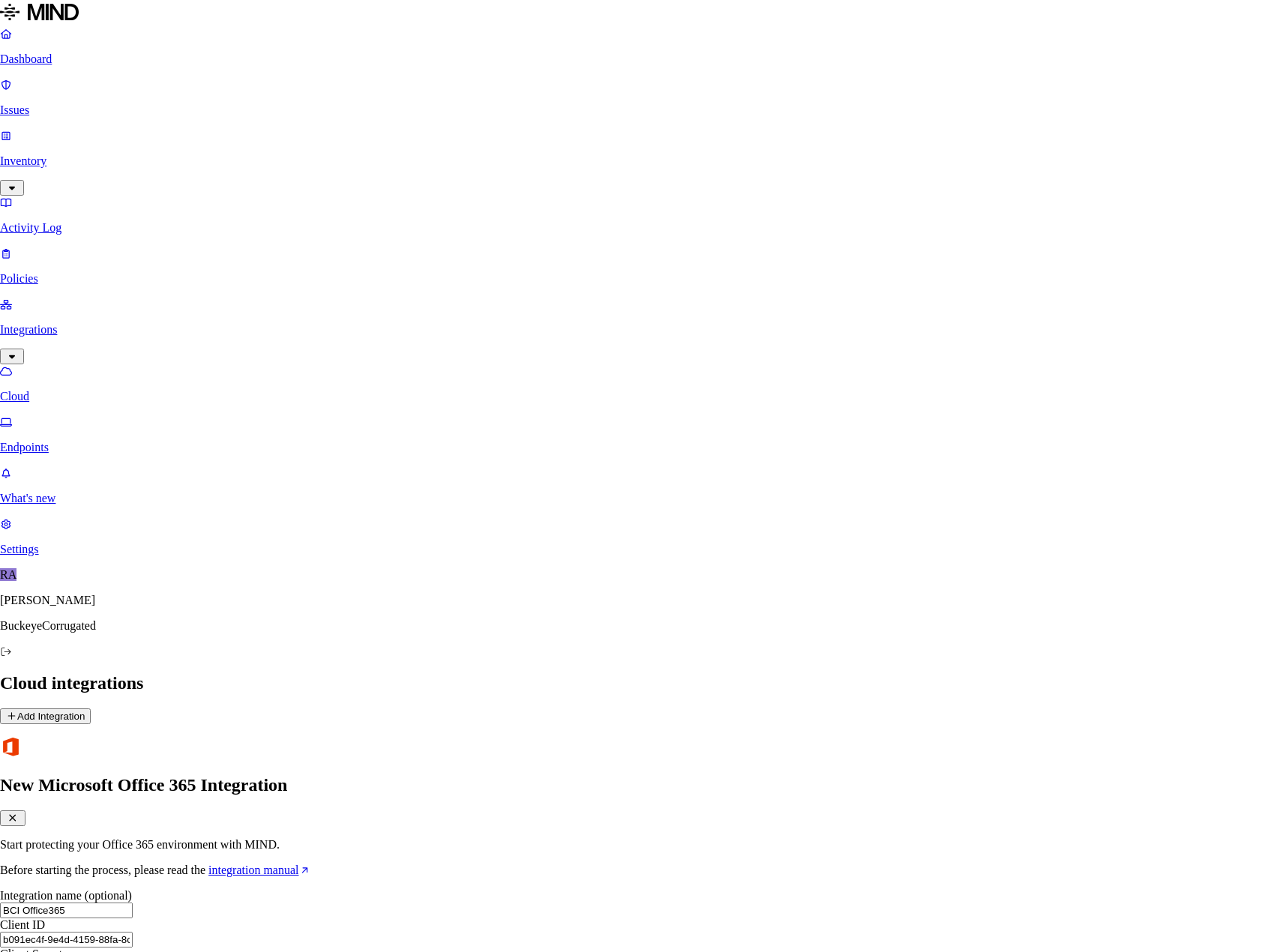
type input "p1S8Q~lRiBPhuWhuf2VGGIv8yX6zP-3sAal5oc7X"
